Goal: Task Accomplishment & Management: Complete application form

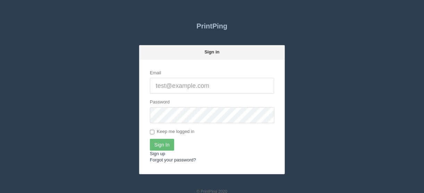
click at [166, 85] on input "Email" at bounding box center [212, 86] width 124 height 16
type input "[EMAIL_ADDRESS][DOMAIN_NAME]"
click at [160, 146] on input "Sign In" at bounding box center [162, 145] width 24 height 12
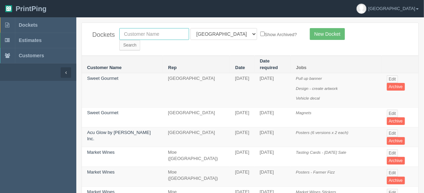
click at [132, 34] on input "text" at bounding box center [154, 34] width 70 height 12
drag, startPoint x: 136, startPoint y: 34, endPoint x: 128, endPoint y: 48, distance: 16.5
click at [136, 34] on input "text" at bounding box center [154, 34] width 70 height 12
type input "single key"
click at [140, 40] on input "Search" at bounding box center [129, 45] width 21 height 10
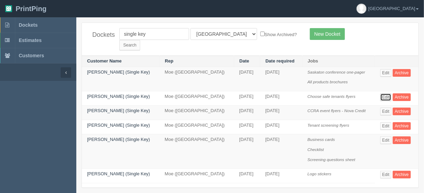
click at [386, 93] on link "Edit" at bounding box center [385, 97] width 11 height 8
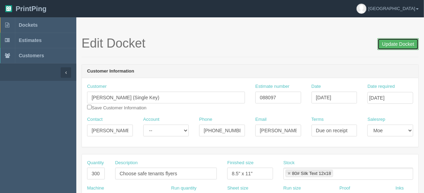
click at [396, 43] on input "Update Docket" at bounding box center [397, 44] width 41 height 12
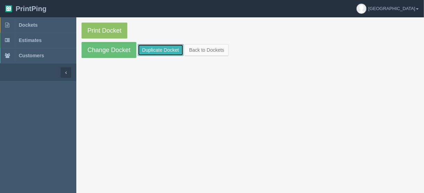
click at [168, 47] on link "Duplicate Docket" at bounding box center [161, 50] width 46 height 12
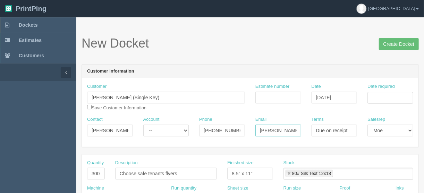
scroll to position [0, 22]
drag, startPoint x: 259, startPoint y: 131, endPoint x: 308, endPoint y: 130, distance: 48.9
click at [308, 130] on div "Contact Mackenzie Account -- Existing Client Allrush Client Rep Client Phone 58…" at bounding box center [250, 128] width 336 height 25
paste input "@egeo.ca>"
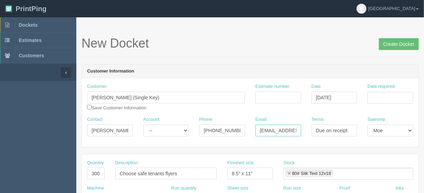
type input "mac@egeo.ca"
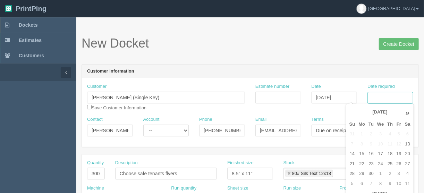
click at [373, 93] on input "Date required" at bounding box center [390, 98] width 46 height 12
click at [370, 151] on td "16" at bounding box center [371, 154] width 9 height 10
click at [397, 152] on td "19" at bounding box center [398, 154] width 8 height 10
type input "[DATE]"
click at [269, 99] on input "Estimate number" at bounding box center [278, 98] width 46 height 12
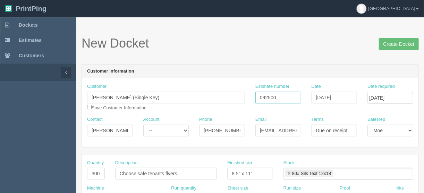
type input "092500"
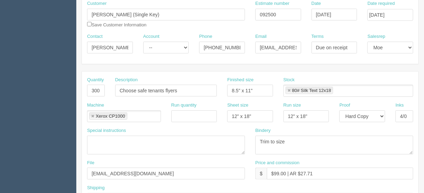
scroll to position [83, 0]
drag, startPoint x: 88, startPoint y: 89, endPoint x: 137, endPoint y: 88, distance: 48.6
click at [137, 88] on div "Quantity 300 Description Choose safe tenants flyers Finished size 8.5" x 11" St…" at bounding box center [250, 88] width 336 height 25
drag, startPoint x: 162, startPoint y: 89, endPoint x: 151, endPoint y: 92, distance: 12.2
click at [145, 88] on input "Choose safe tenants flyers" at bounding box center [166, 90] width 102 height 12
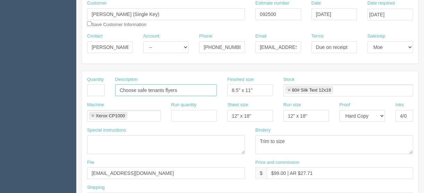
drag, startPoint x: 163, startPoint y: 88, endPoint x: 101, endPoint y: 89, distance: 62.1
click at [101, 89] on div "Quantity Description Choose safe tenants flyers Finished size 8.5" x 11" Stock …" at bounding box center [250, 88] width 336 height 25
type input "Tap. Grab. Go. flyers"
click at [289, 137] on textarea "Trim to size" at bounding box center [334, 144] width 158 height 19
type textarea "Trim to size and tri-fold"
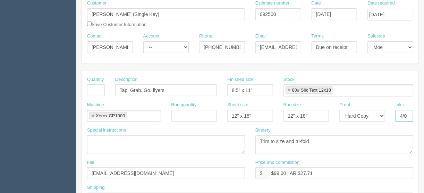
click at [407, 113] on input "4/0" at bounding box center [404, 116] width 18 height 12
type input "4/4"
click at [321, 136] on textarea "Trim to size" at bounding box center [334, 144] width 158 height 19
click at [313, 145] on textarea "Trim to size" at bounding box center [334, 144] width 158 height 19
click at [289, 89] on link at bounding box center [289, 90] width 4 height 5
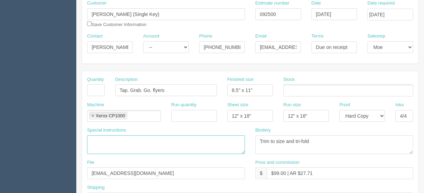
click at [183, 140] on textarea at bounding box center [166, 144] width 158 height 19
click at [144, 171] on input "files@allrush.ca" at bounding box center [166, 173] width 158 height 12
click at [302, 90] on ul at bounding box center [348, 90] width 130 height 12
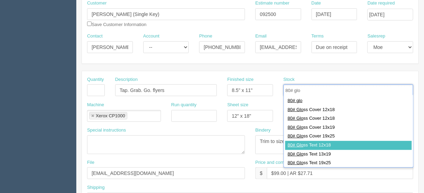
type input "80# glo"
type input "80# Gloss Text 12x18"
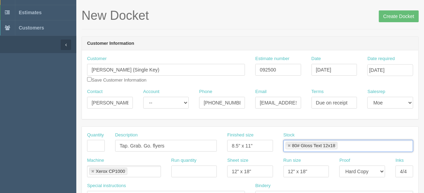
scroll to position [0, 0]
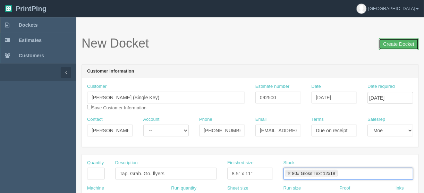
click at [397, 42] on input "Create Docket" at bounding box center [399, 44] width 40 height 12
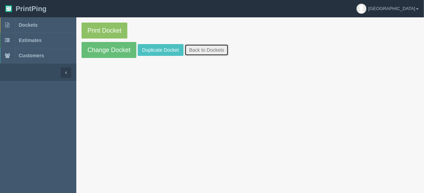
click at [209, 50] on link "Back to Dockets" at bounding box center [207, 50] width 44 height 12
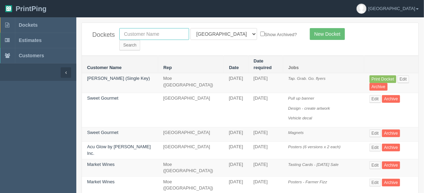
click at [151, 32] on input "text" at bounding box center [154, 34] width 70 height 12
click at [132, 34] on input "text" at bounding box center [154, 34] width 70 height 12
type input "country hills n"
click at [220, 34] on select "All Users [PERSON_NAME] Test 1 [PERSON_NAME] [PERSON_NAME] [PERSON_NAME] France…" at bounding box center [223, 34] width 67 height 12
select select
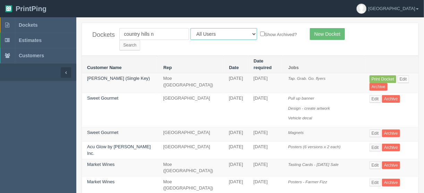
click at [190, 28] on select "All Users [PERSON_NAME] Test 1 [PERSON_NAME] [PERSON_NAME] [PERSON_NAME] France…" at bounding box center [223, 34] width 67 height 12
click at [140, 40] on input "Search" at bounding box center [129, 45] width 21 height 10
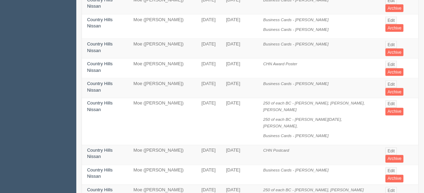
scroll to position [444, 0]
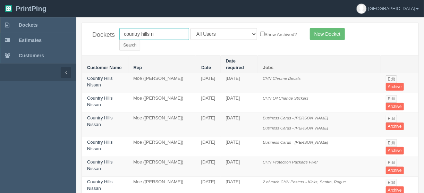
click at [161, 32] on input "country hills n" at bounding box center [154, 34] width 70 height 12
type input "country hills h"
click at [140, 40] on input "Search" at bounding box center [129, 45] width 21 height 10
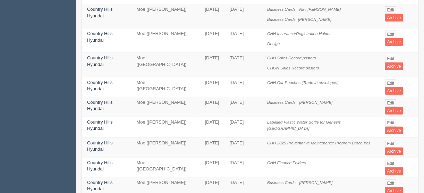
scroll to position [194, 0]
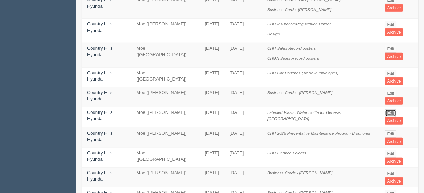
click at [388, 109] on link "Edit" at bounding box center [390, 113] width 11 height 8
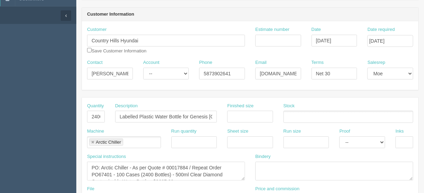
scroll to position [83, 0]
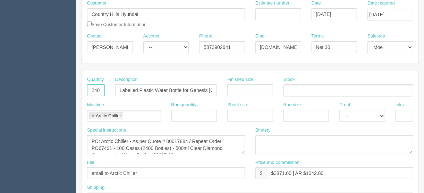
click at [96, 89] on input "2400" at bounding box center [96, 90] width 18 height 12
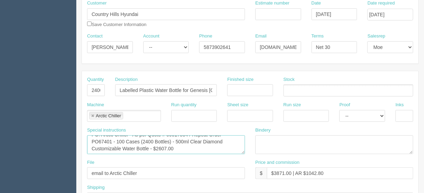
scroll to position [0, 0]
